Goal: Task Accomplishment & Management: Manage account settings

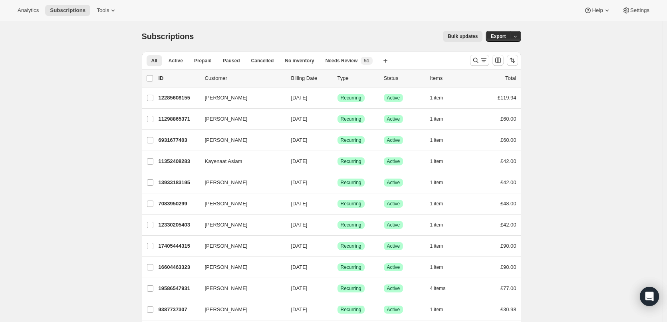
drag, startPoint x: 81, startPoint y: 129, endPoint x: 58, endPoint y: 96, distance: 40.2
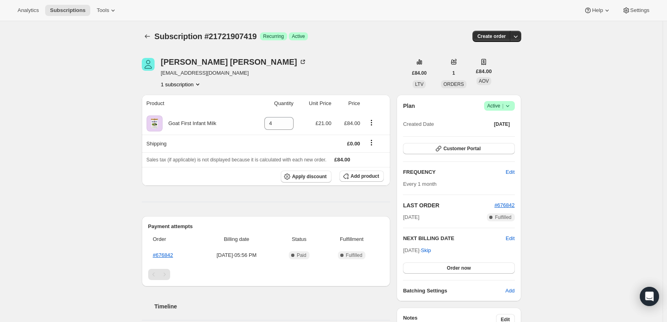
click at [92, 224] on div "Subscription #21721907419. This page is ready Subscription #21721907419 Success…" at bounding box center [331, 287] width 663 height 533
click at [363, 178] on span "Add product" at bounding box center [365, 176] width 28 height 6
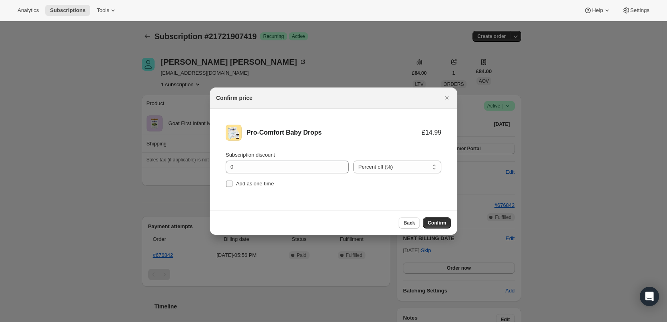
click at [248, 182] on span "Add as one-time" at bounding box center [255, 184] width 38 height 6
click at [233, 182] on input "Add as one-time" at bounding box center [229, 184] width 6 height 6
checkbox input "true"
click at [438, 230] on div "Back Confirm" at bounding box center [334, 223] width 248 height 24
click at [439, 227] on button "Confirm" at bounding box center [437, 222] width 28 height 11
